Goal: Task Accomplishment & Management: Use online tool/utility

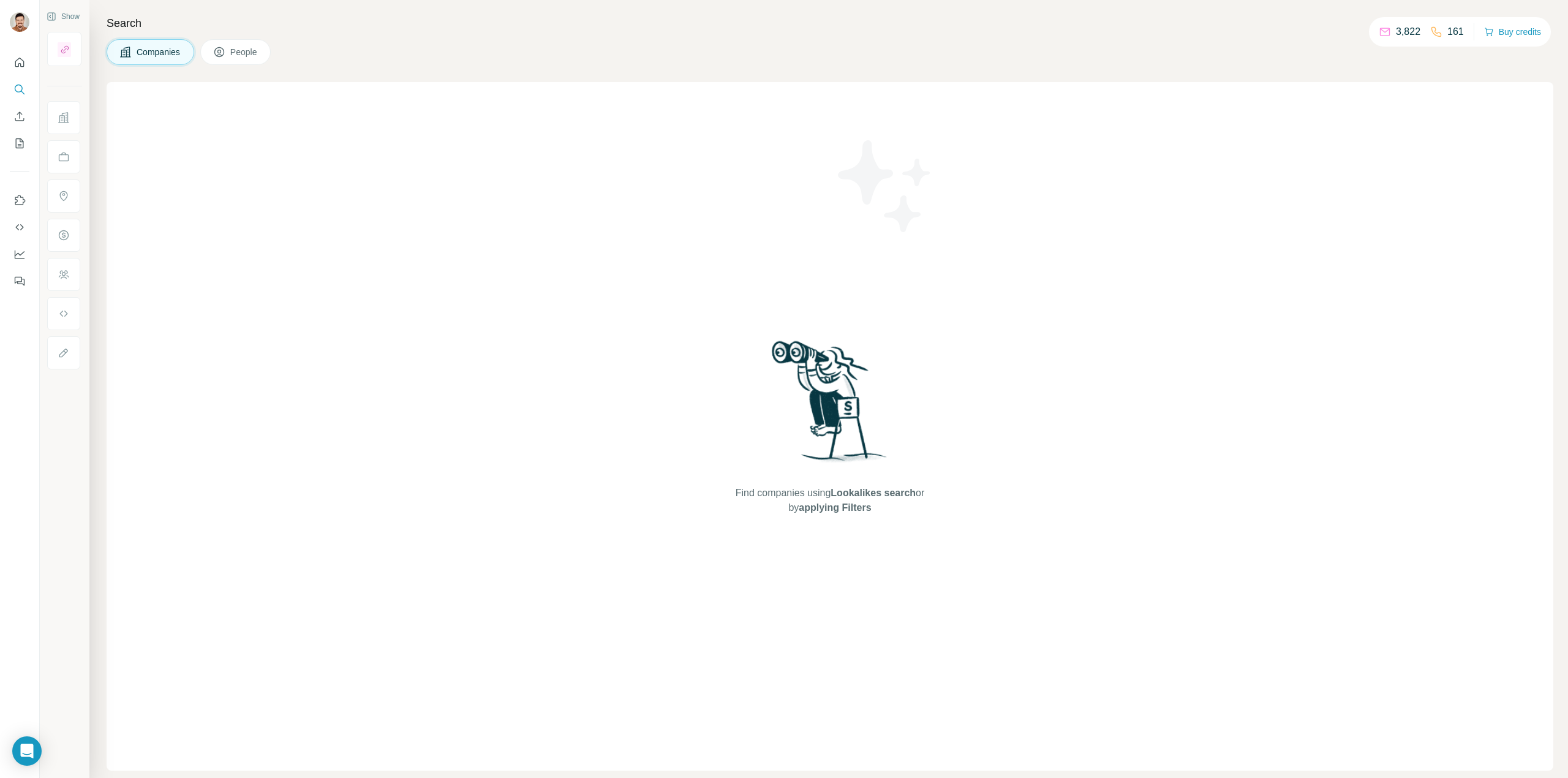
click at [14, 115] on icon "Enrich CSV" at bounding box center [19, 116] width 12 height 12
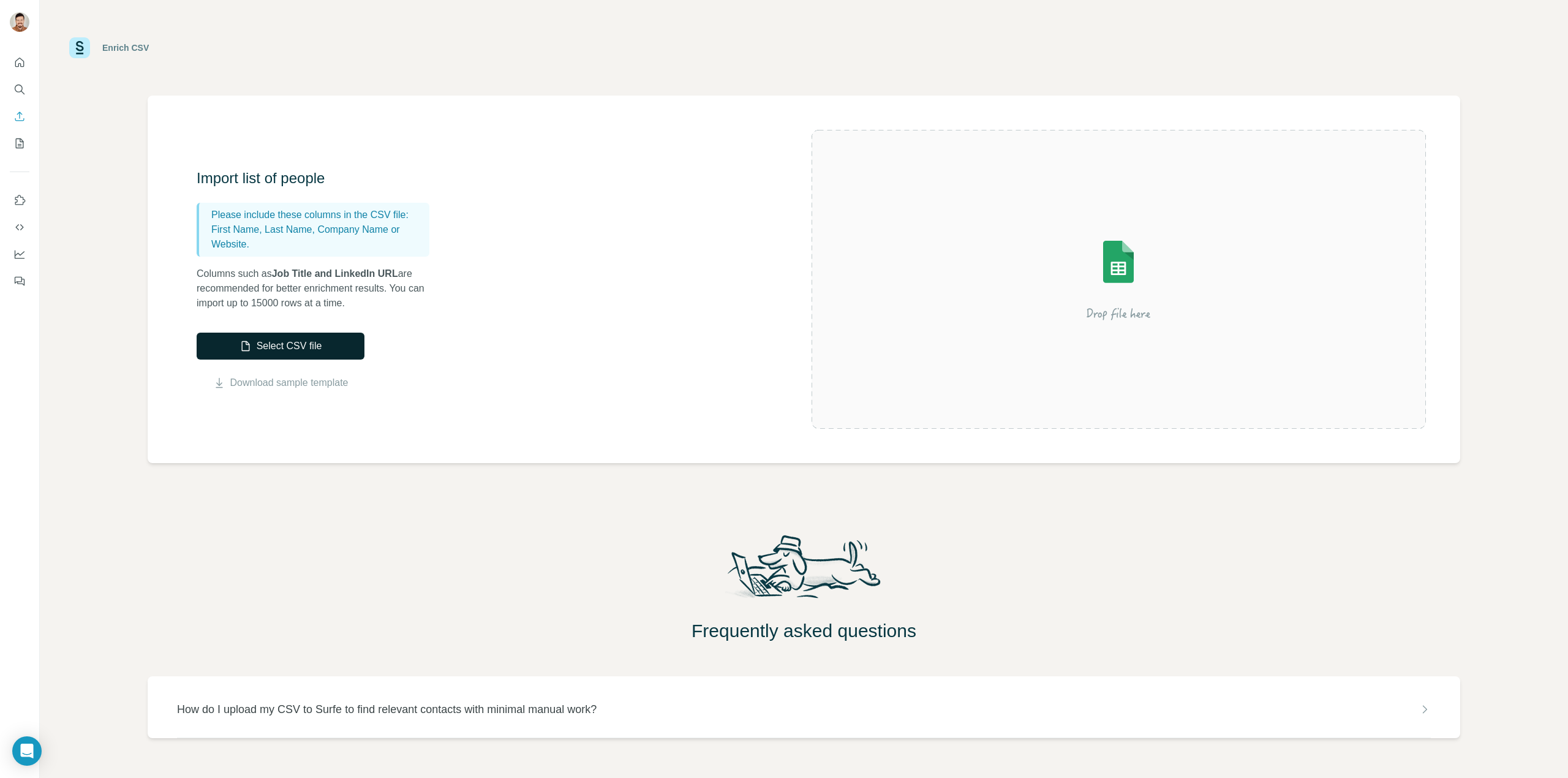
click at [239, 341] on icon "button" at bounding box center [245, 346] width 12 height 12
click at [320, 341] on button "Select CSV file" at bounding box center [280, 346] width 168 height 27
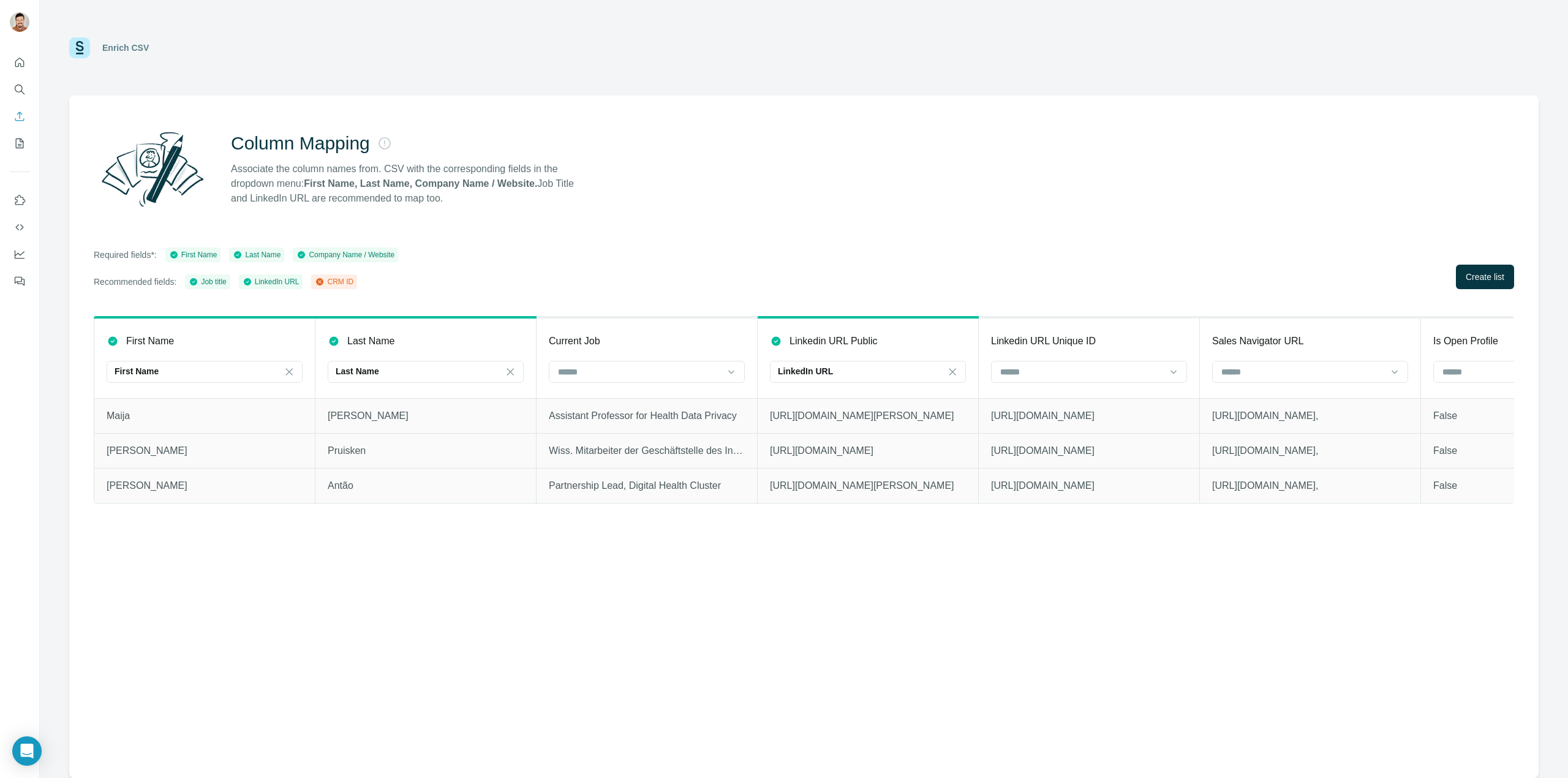
scroll to position [0, 205]
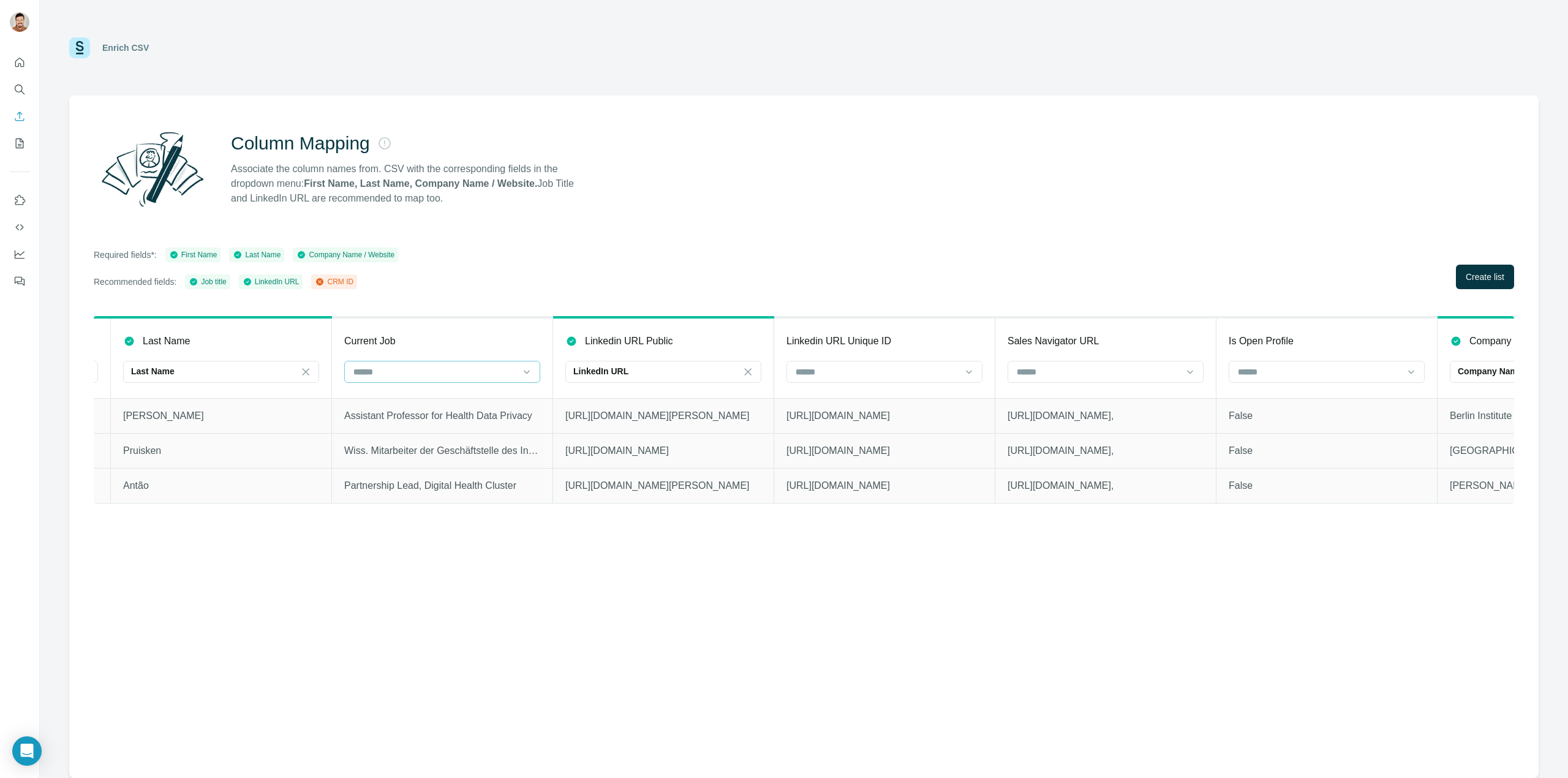
drag, startPoint x: 377, startPoint y: 360, endPoint x: 377, endPoint y: 368, distance: 8.0
click at [377, 364] on div at bounding box center [442, 372] width 196 height 22
click at [392, 367] on input at bounding box center [435, 371] width 166 height 13
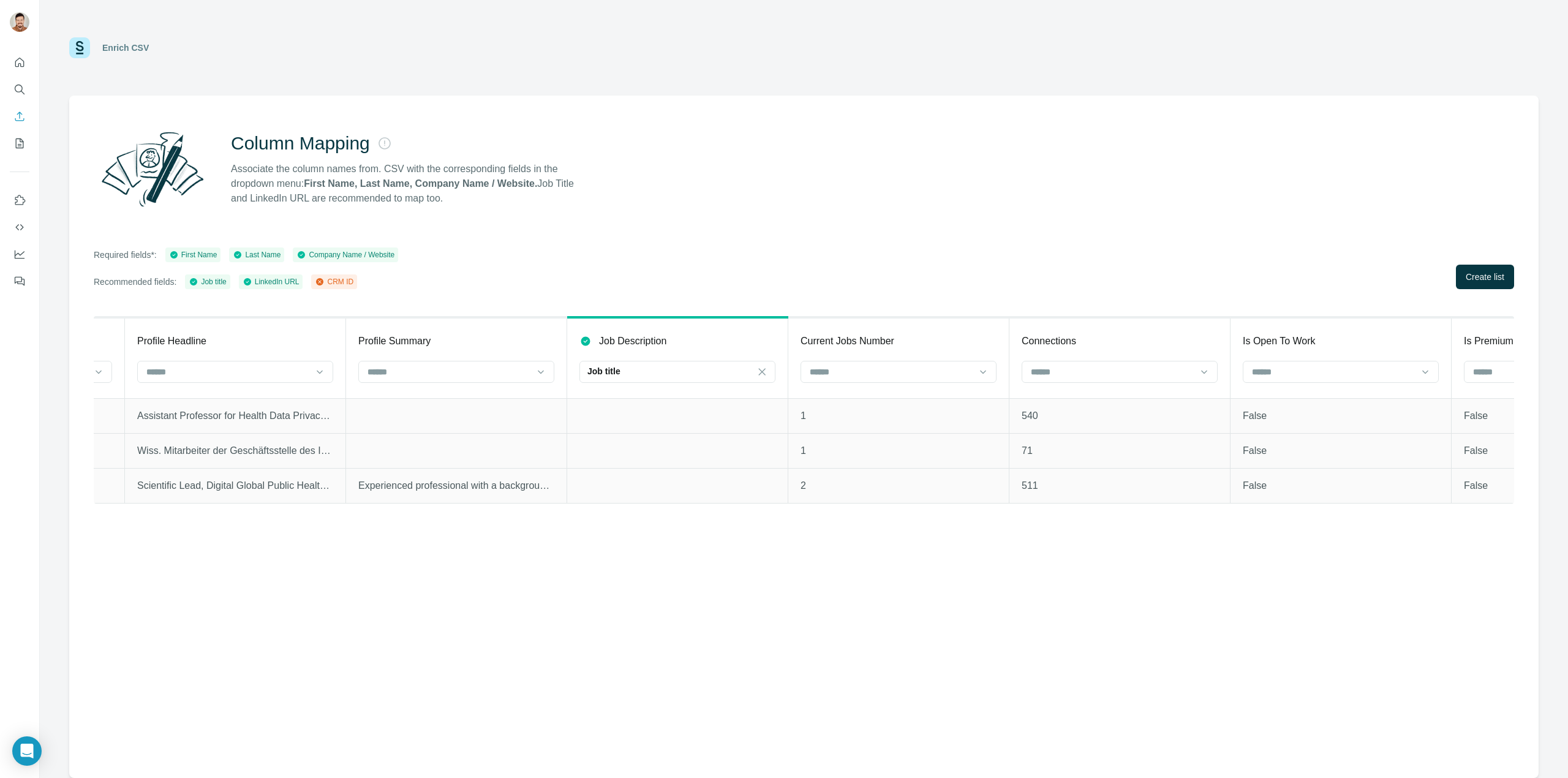
scroll to position [0, 4347]
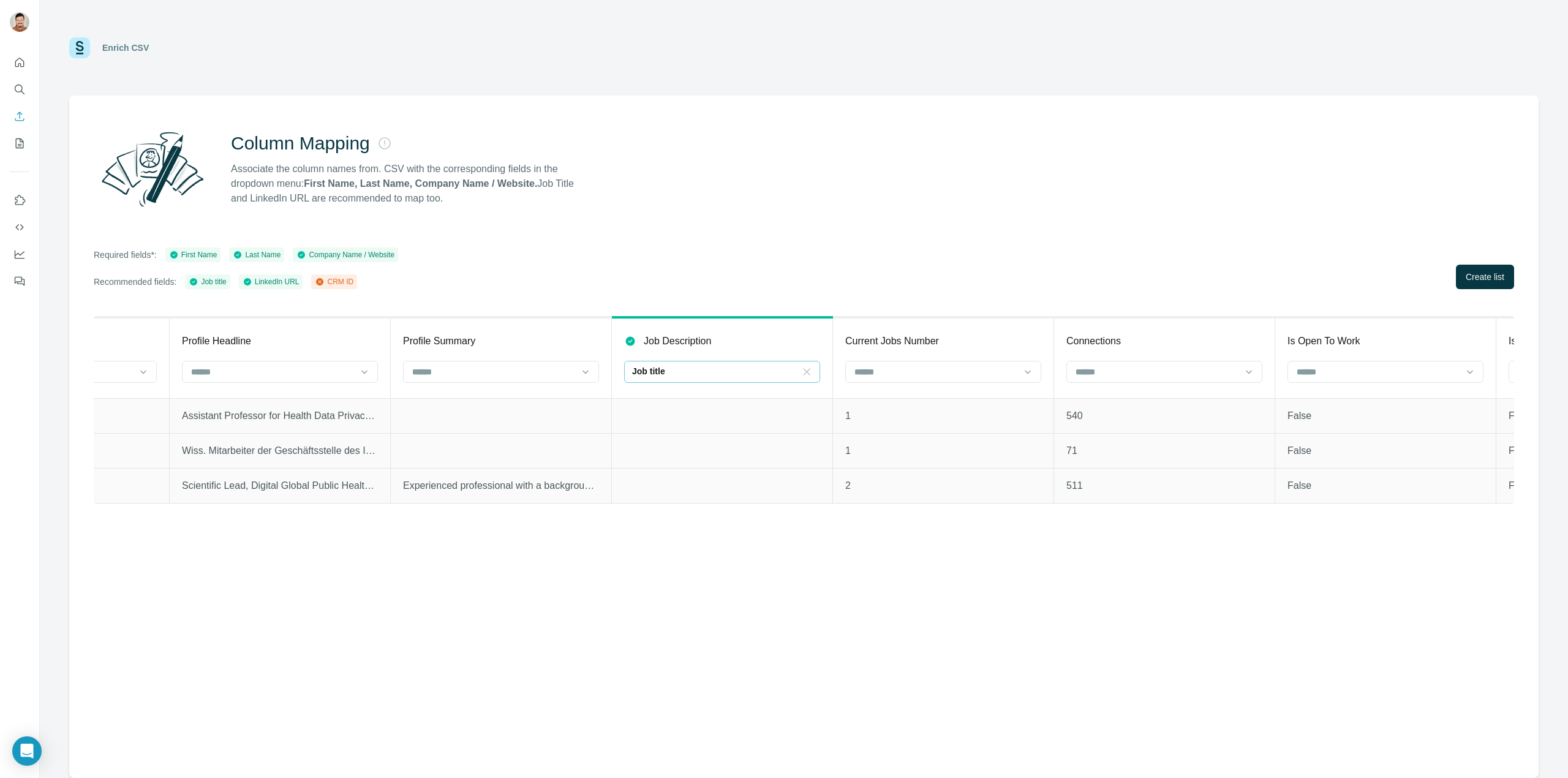
click at [810, 373] on icon at bounding box center [806, 371] width 12 height 12
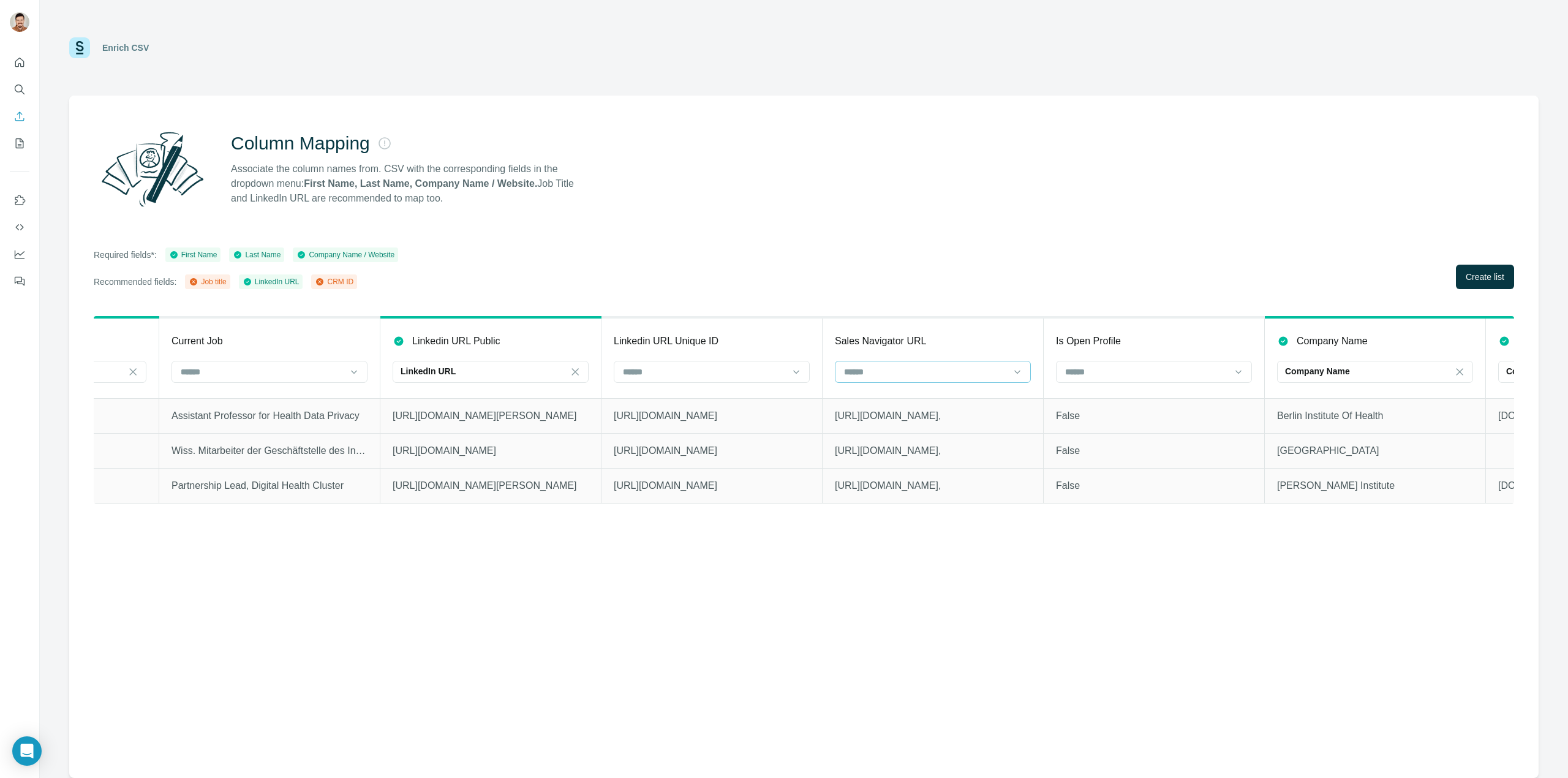
scroll to position [0, 389]
click at [276, 387] on th "Current Job" at bounding box center [257, 358] width 221 height 81
click at [277, 374] on input at bounding box center [249, 371] width 166 height 13
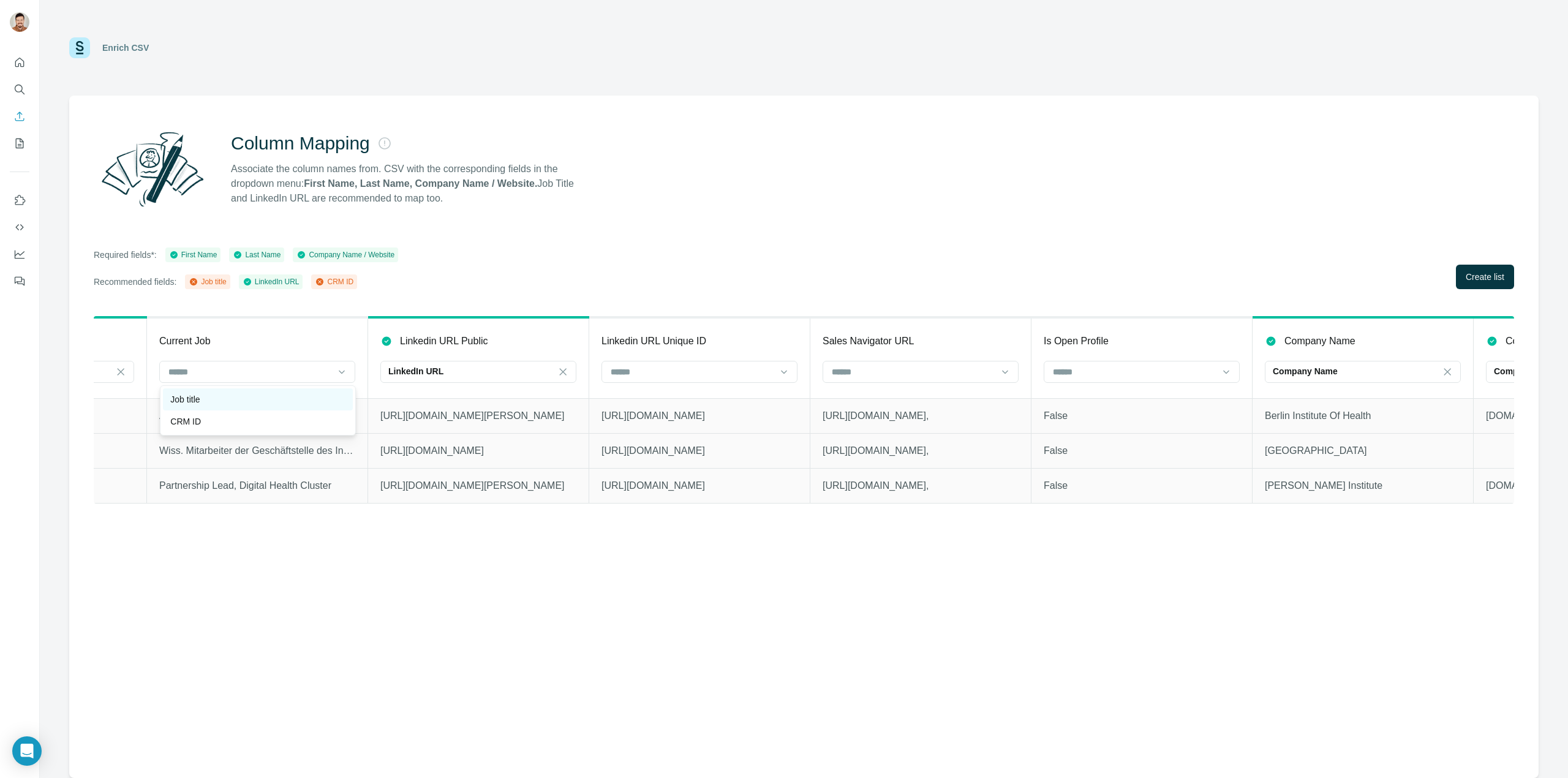
click at [244, 403] on div "Job title" at bounding box center [258, 399] width 175 height 12
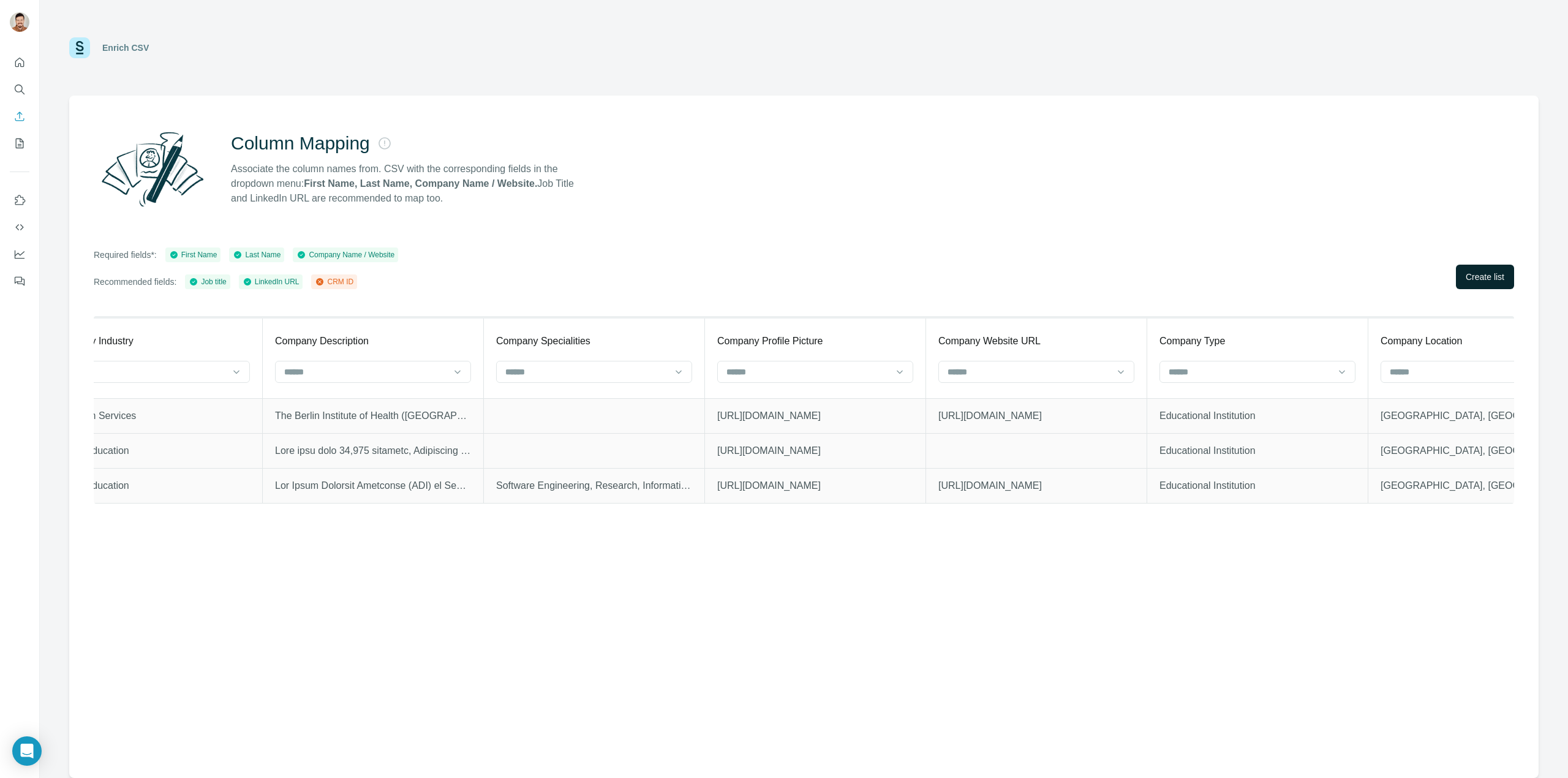
click at [1494, 280] on span "Create list" at bounding box center [1485, 277] width 38 height 12
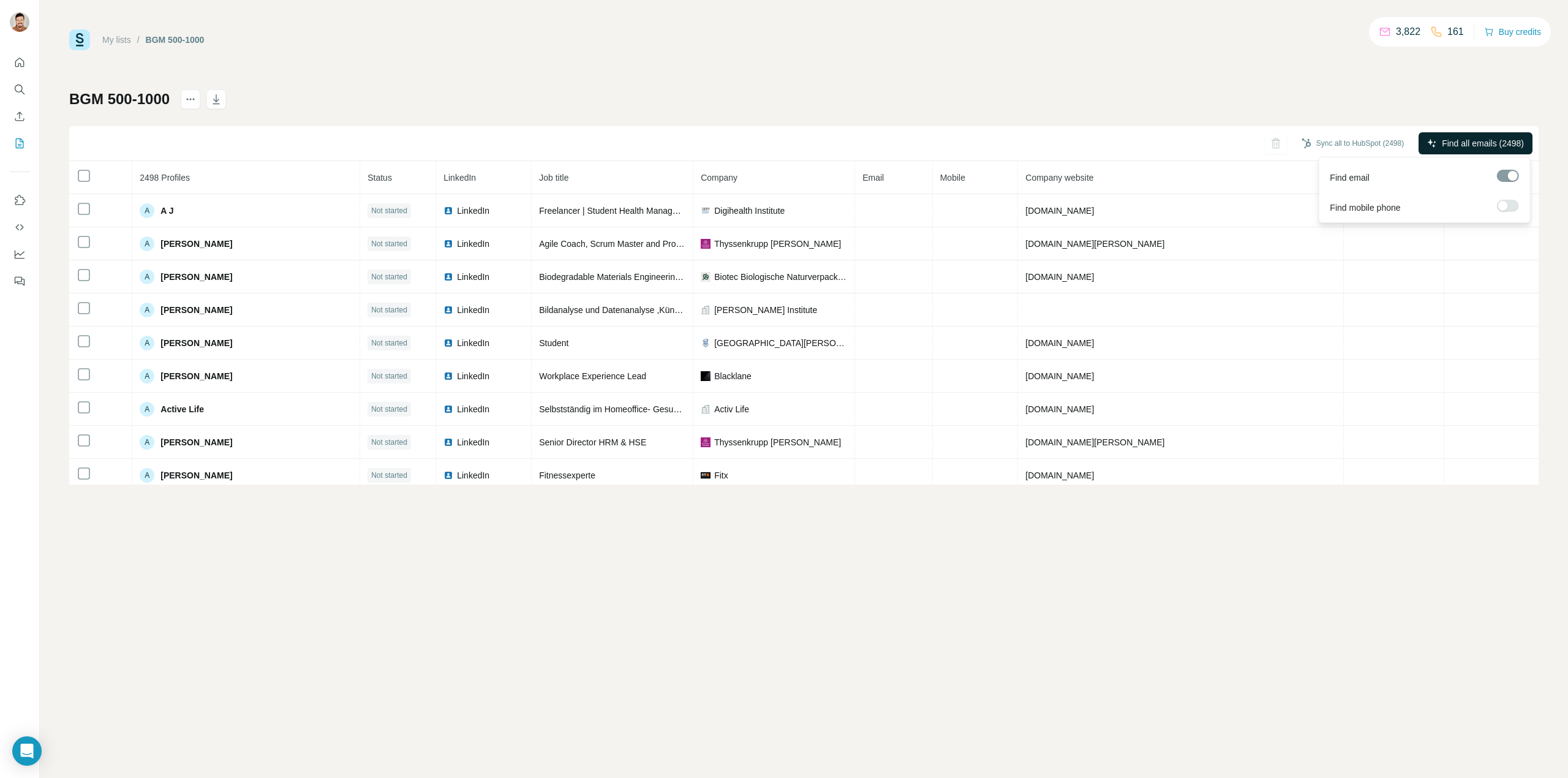
click at [1433, 138] on button "Find all emails (2498)" at bounding box center [1475, 143] width 114 height 22
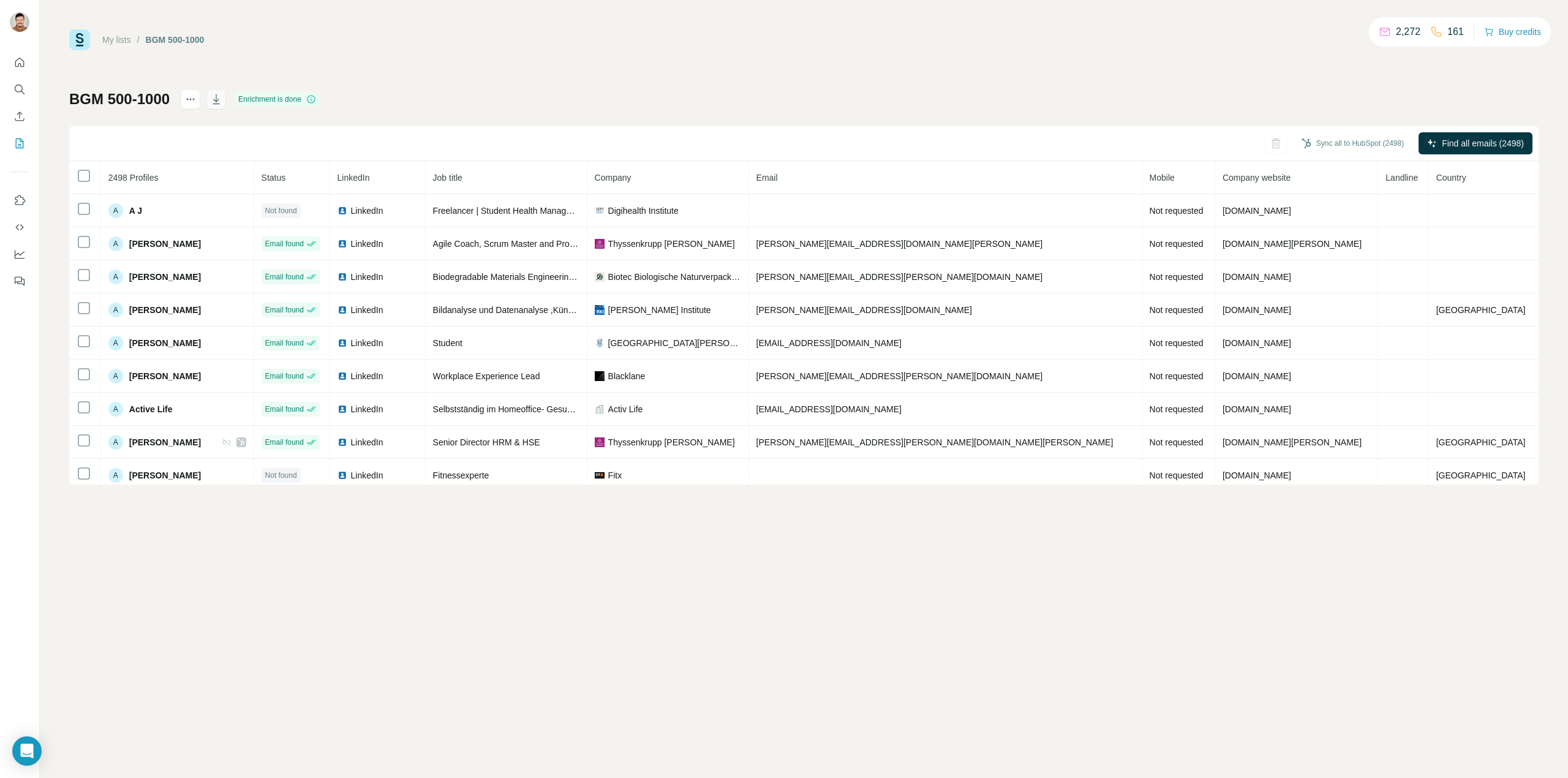
click at [214, 97] on button "button" at bounding box center [216, 99] width 20 height 20
